Goal: Find specific page/section: Find specific page/section

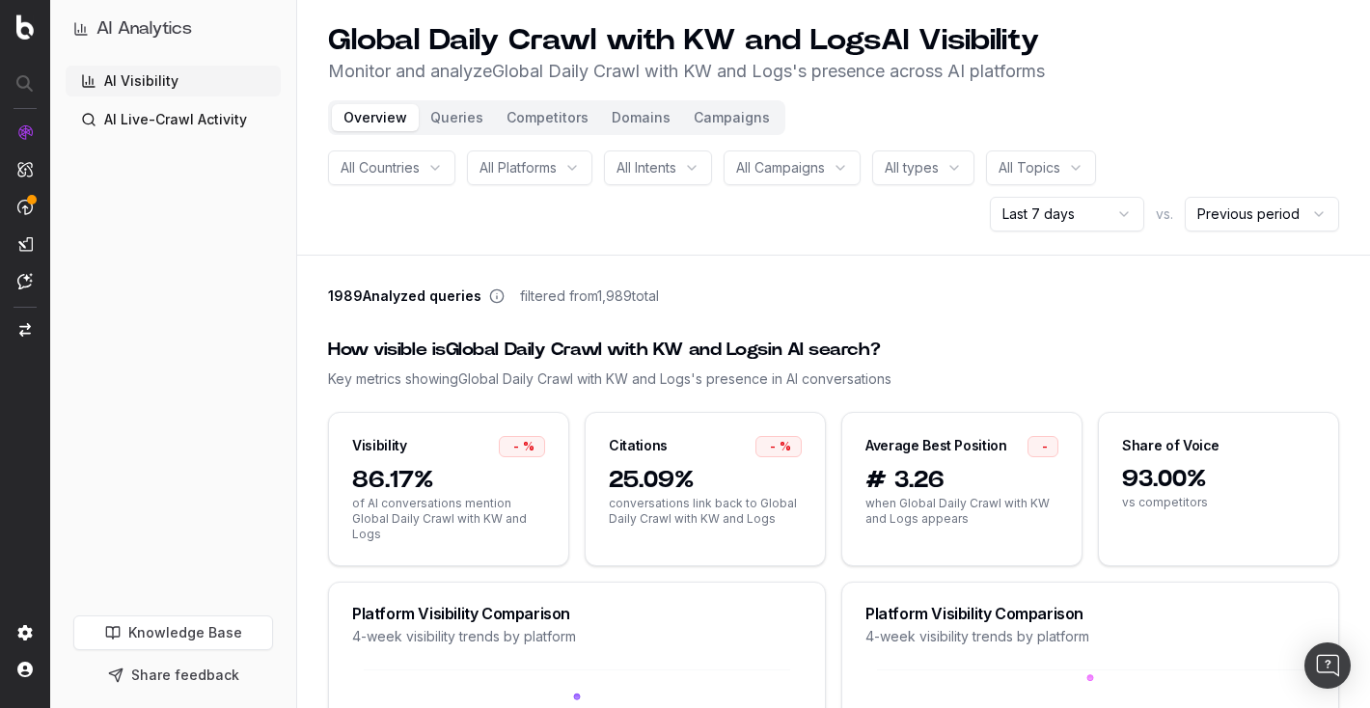
click at [110, 80] on link "AI Visibility" at bounding box center [173, 81] width 215 height 31
click at [213, 123] on link "AI Live-Crawl Activity" at bounding box center [173, 119] width 215 height 31
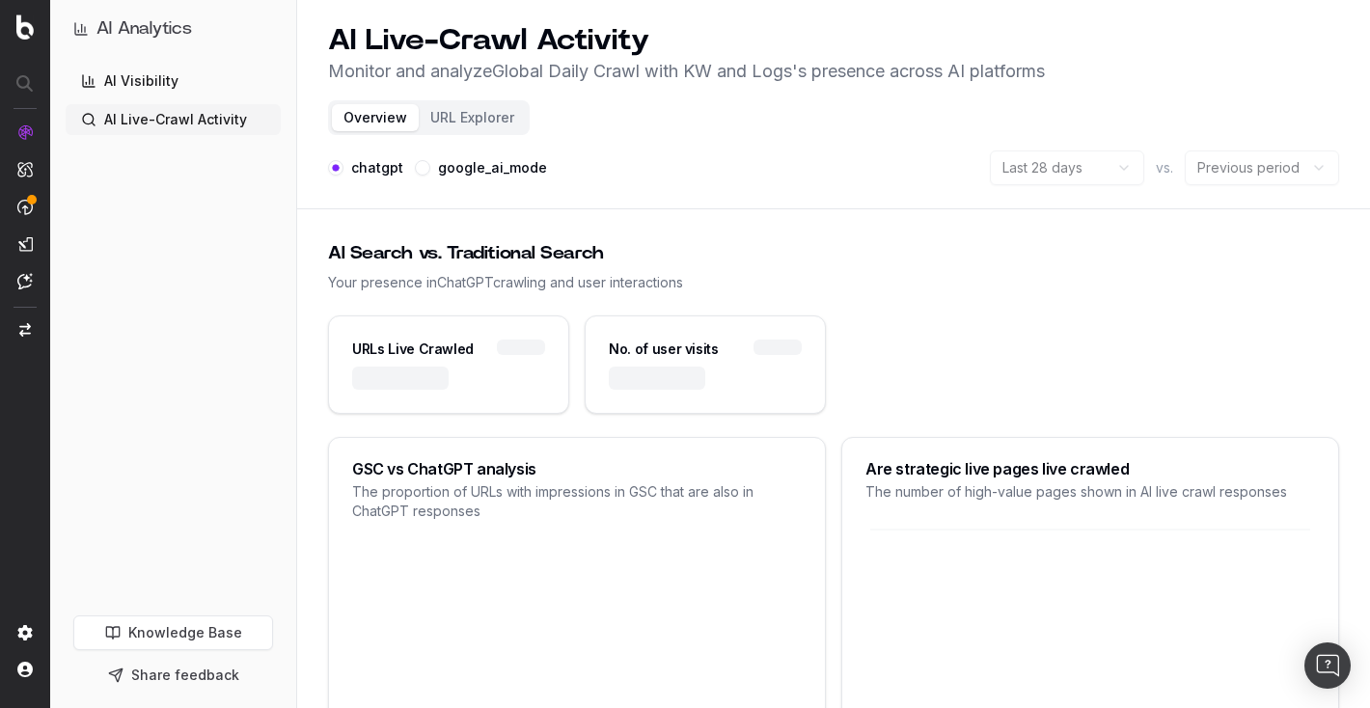
click at [154, 80] on link "AI Visibility" at bounding box center [173, 81] width 215 height 31
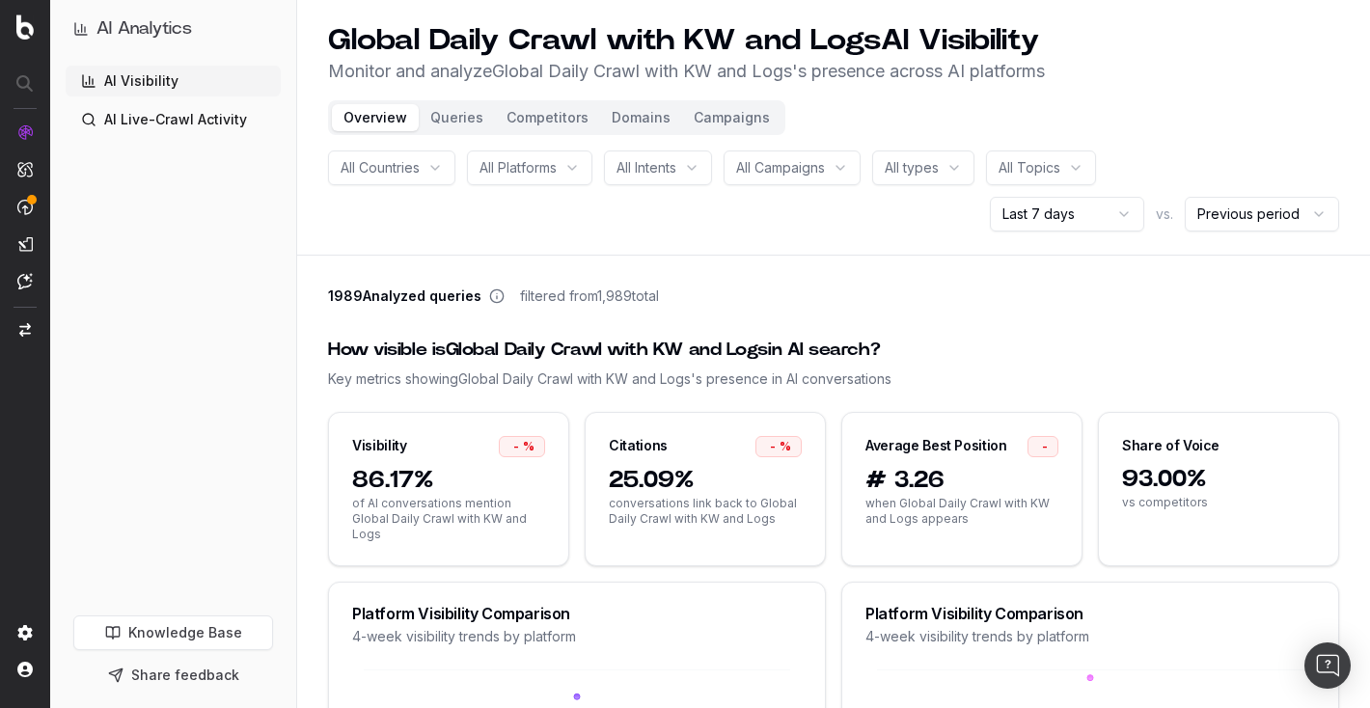
click at [528, 445] on span "%" at bounding box center [529, 446] width 12 height 15
